Goal: Task Accomplishment & Management: Complete application form

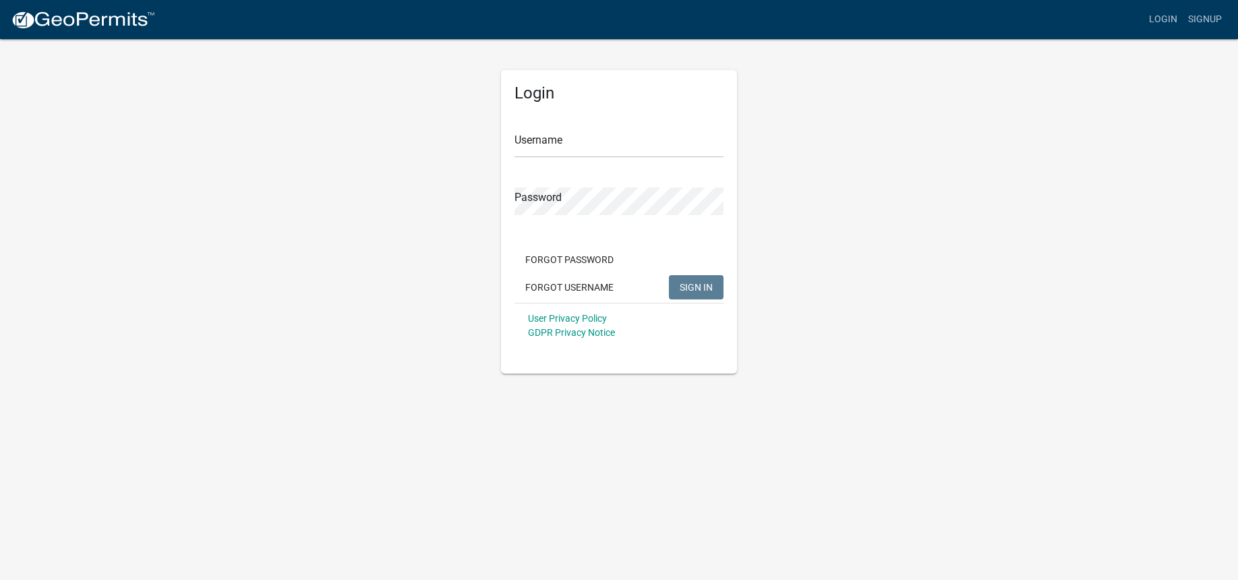
type input "[EMAIL_ADDRESS][DOMAIN_NAME]"
click at [705, 282] on span "SIGN IN" at bounding box center [696, 286] width 33 height 11
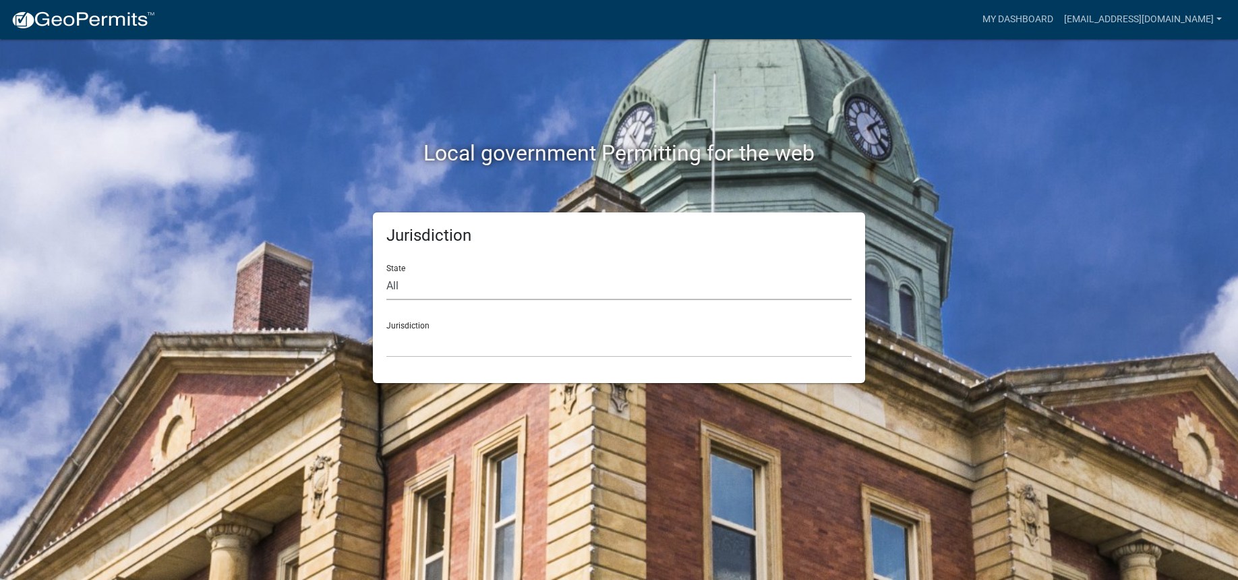
click at [411, 282] on select "All [US_STATE] [US_STATE] [US_STATE] [US_STATE] [US_STATE] [US_STATE] [US_STATE…" at bounding box center [618, 286] width 465 height 28
select select "[US_STATE]"
click option "[US_STATE]" at bounding box center [0, 0] width 0 height 0
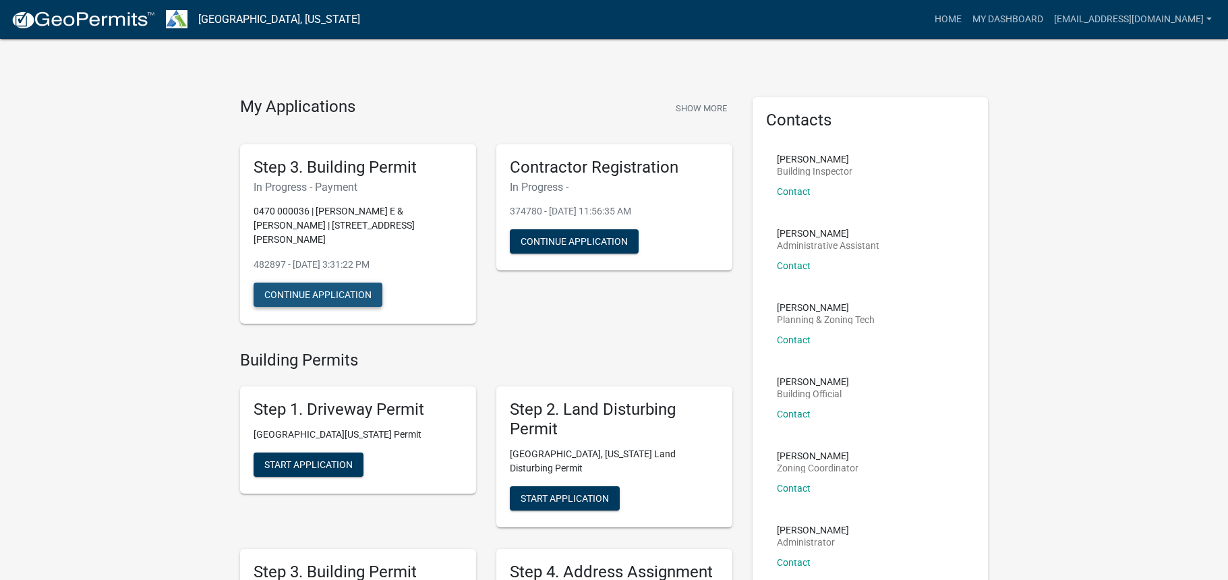
click at [361, 285] on button "Continue Application" at bounding box center [317, 294] width 129 height 24
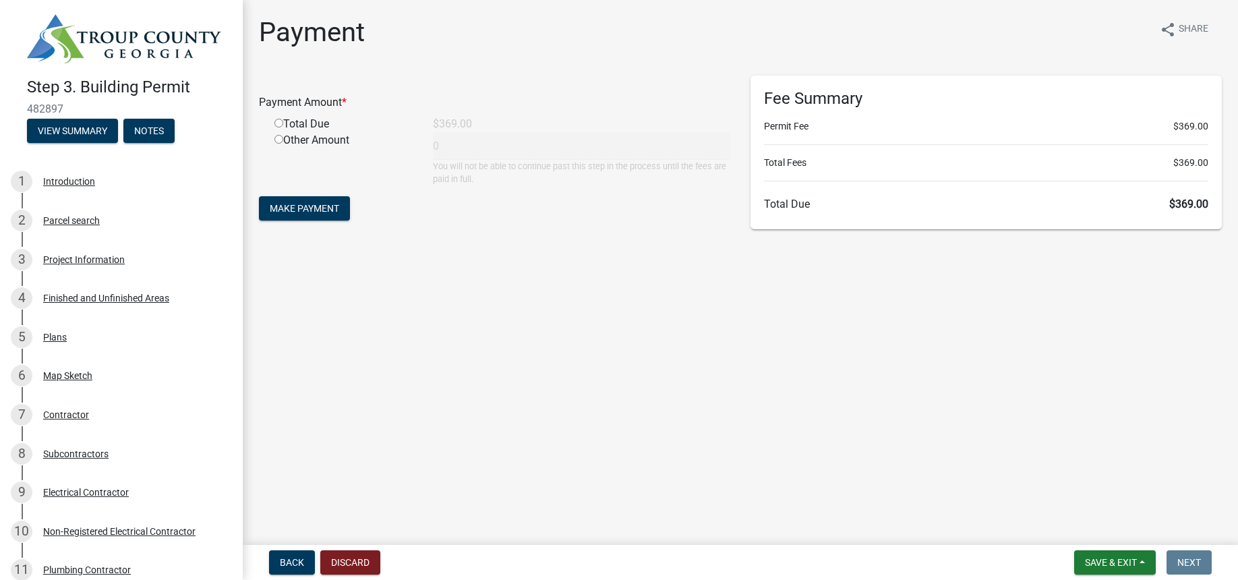
click at [280, 121] on input "radio" at bounding box center [278, 123] width 9 height 9
radio input "true"
type input "369"
click at [322, 202] on button "Make Payment" at bounding box center [304, 208] width 91 height 24
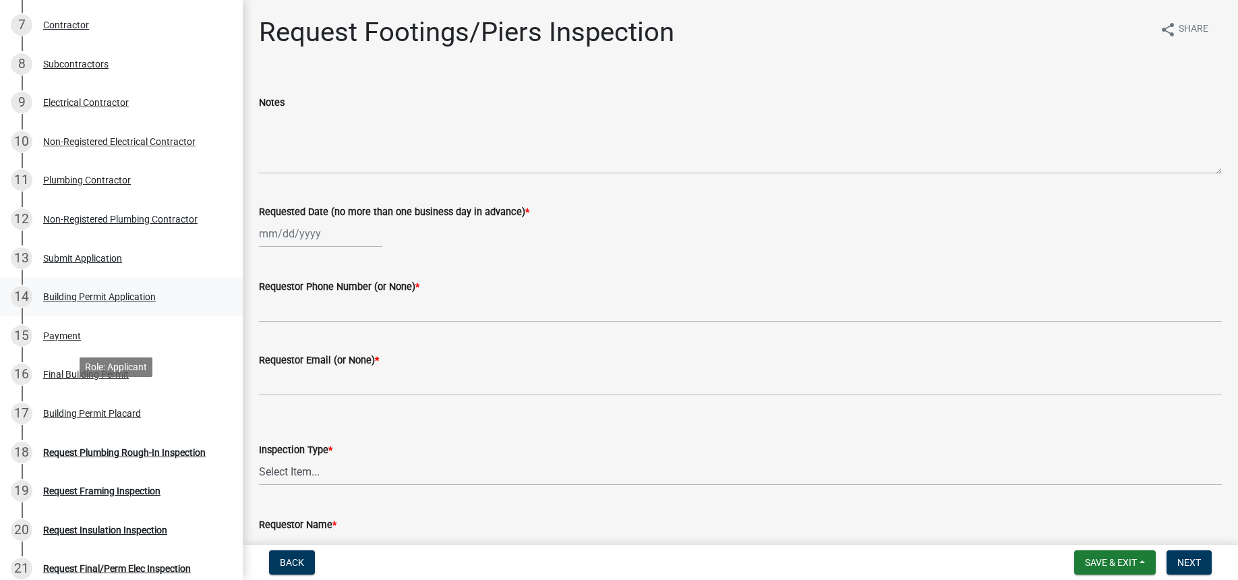
scroll to position [458, 0]
